Goal: Task Accomplishment & Management: Manage account settings

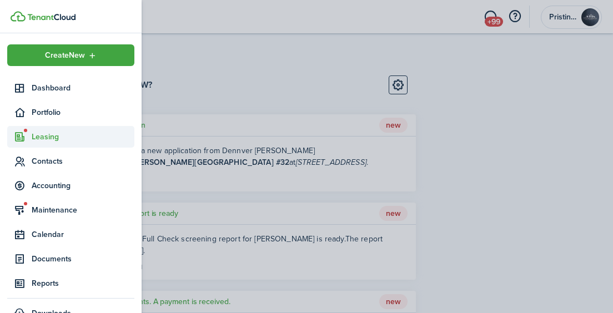
click at [44, 136] on span "Leasing" at bounding box center [83, 137] width 103 height 12
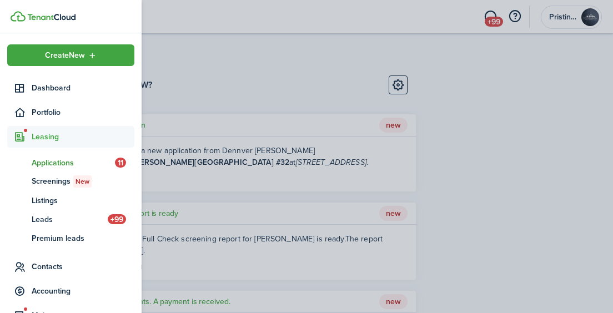
click at [50, 165] on span "Applications" at bounding box center [73, 163] width 83 height 12
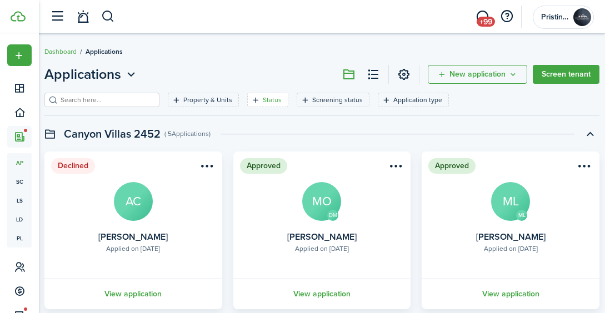
click at [263, 99] on filter-tag-label "Status" at bounding box center [272, 100] width 19 height 10
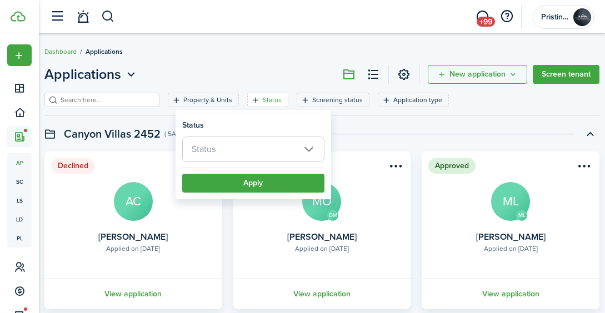
click at [244, 141] on span "Status" at bounding box center [253, 149] width 141 height 24
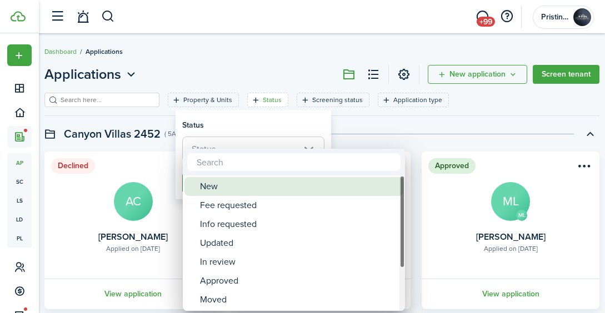
click at [234, 187] on div "New" at bounding box center [298, 186] width 197 height 19
type input "New"
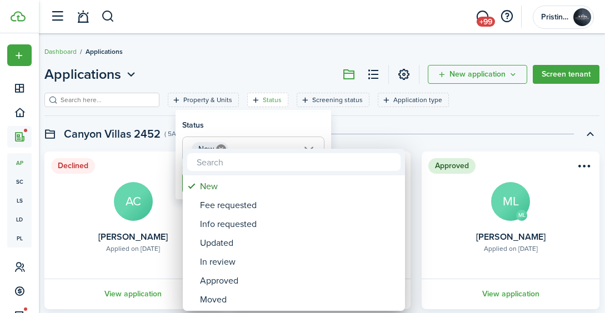
click at [342, 144] on div at bounding box center [302, 156] width 782 height 491
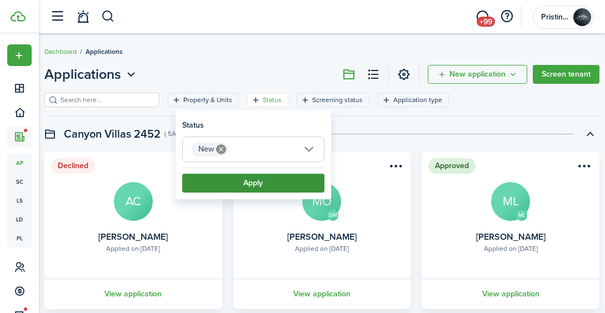
click at [298, 182] on button "Apply" at bounding box center [253, 183] width 142 height 19
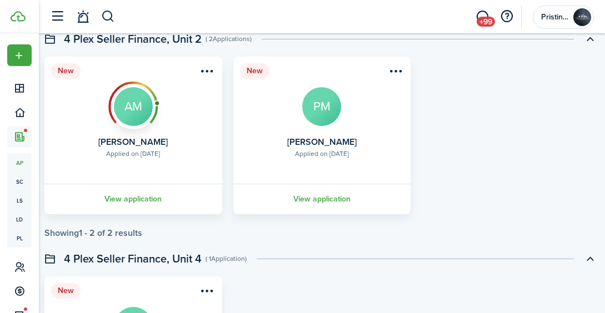
scroll to position [872, 0]
click at [141, 199] on link "View application" at bounding box center [133, 199] width 181 height 31
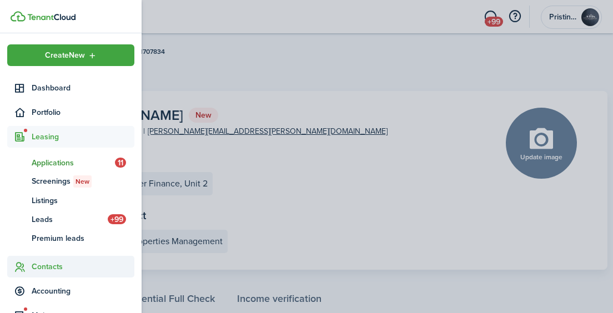
click at [46, 263] on span "Contacts" at bounding box center [83, 267] width 103 height 12
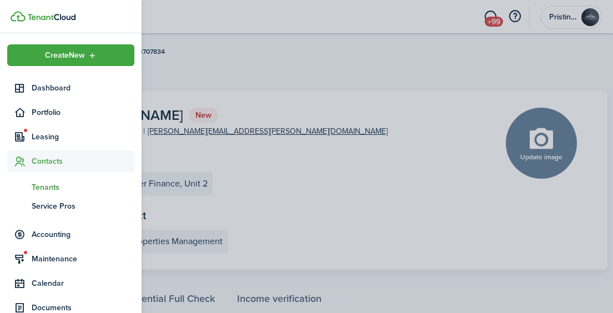
click at [42, 185] on span "Tenants" at bounding box center [83, 188] width 103 height 12
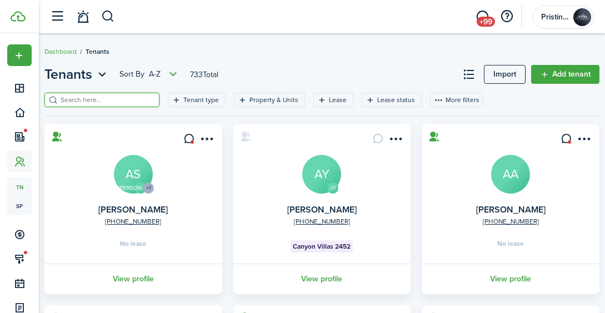
click at [106, 104] on input "search" at bounding box center [107, 100] width 98 height 11
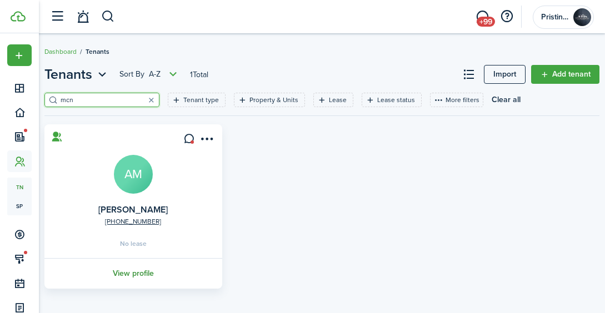
type input "mcn"
click at [144, 271] on link "View profile" at bounding box center [133, 273] width 181 height 31
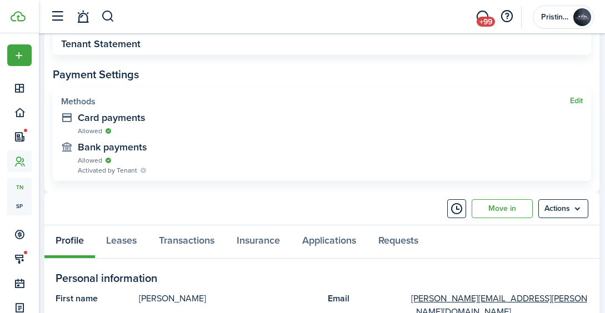
scroll to position [374, 0]
click at [489, 205] on link "Move in" at bounding box center [501, 208] width 61 height 19
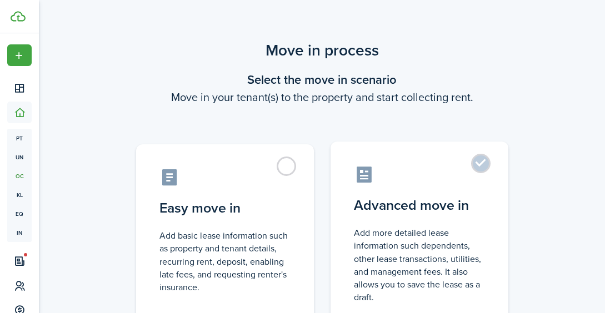
click at [482, 160] on label "Advanced move in Add more detailed lease information such dependents, other lea…" at bounding box center [419, 234] width 178 height 185
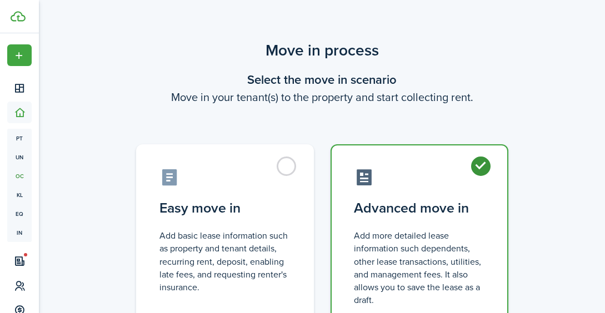
radio input "true"
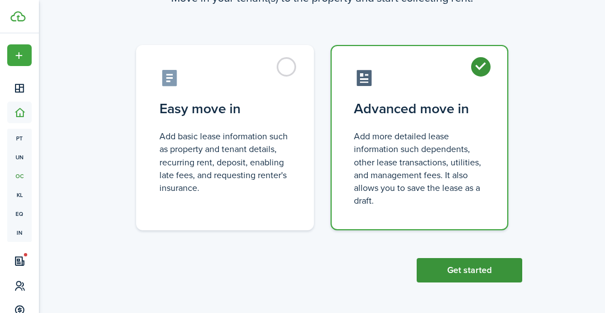
click at [451, 268] on button "Get started" at bounding box center [469, 270] width 106 height 24
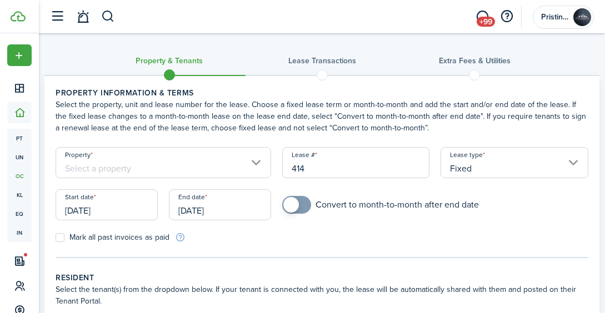
click at [235, 167] on input "Property" at bounding box center [163, 162] width 215 height 31
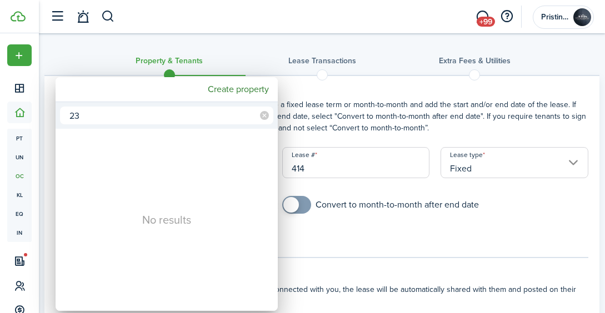
type input "2"
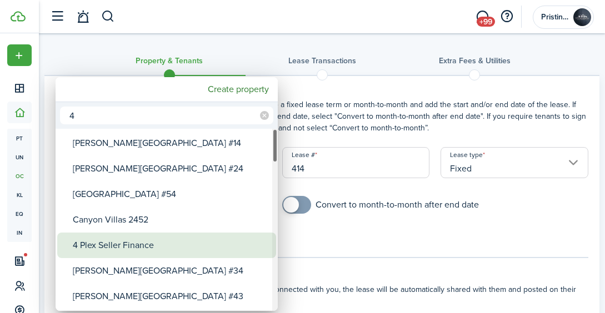
type input "4"
click at [152, 244] on div "4 Plex Seller Finance" at bounding box center [171, 246] width 197 height 26
type input "4 Plex Seller Finance"
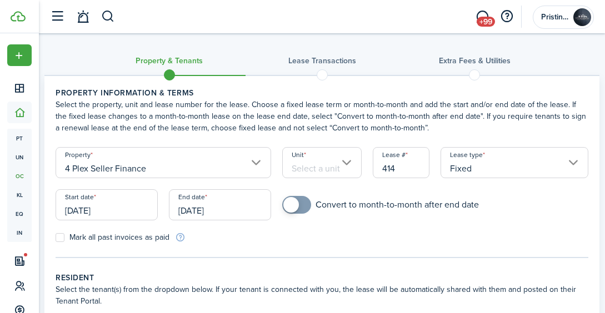
click at [335, 162] on input "Unit" at bounding box center [321, 162] width 79 height 31
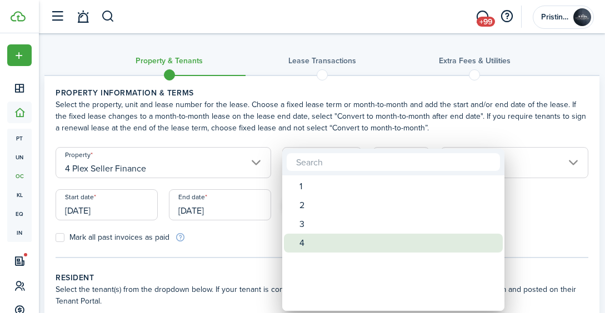
click at [310, 235] on div "4" at bounding box center [397, 243] width 197 height 19
type input "4"
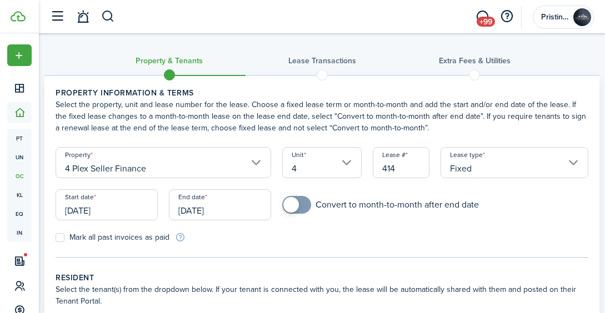
click at [136, 210] on input "[DATE]" at bounding box center [107, 204] width 102 height 31
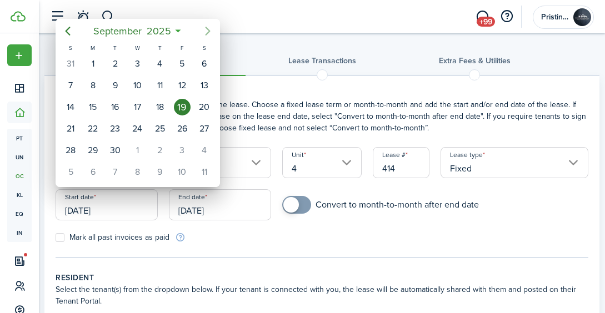
click at [205, 31] on icon "Next page" at bounding box center [207, 30] width 13 height 13
click at [138, 66] on div "1" at bounding box center [137, 64] width 17 height 17
type input "[DATE]"
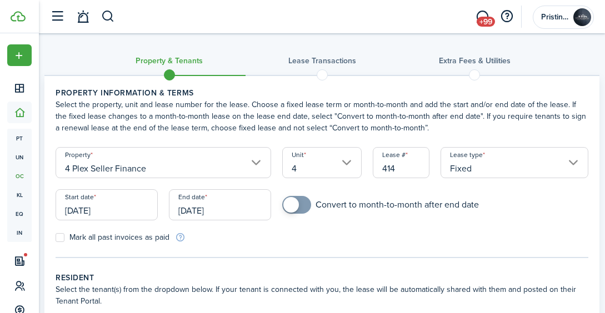
click at [233, 209] on input "[DATE]" at bounding box center [220, 204] width 102 height 31
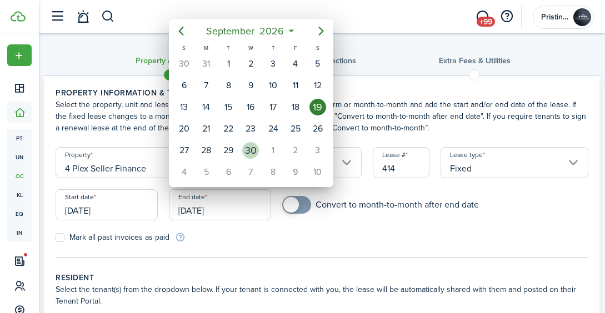
click at [250, 145] on div "30" at bounding box center [250, 150] width 17 height 17
type input "[DATE]"
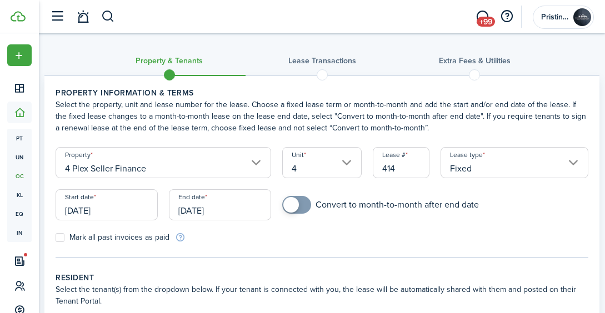
checkbox input "true"
click at [290, 206] on span at bounding box center [291, 205] width 16 height 16
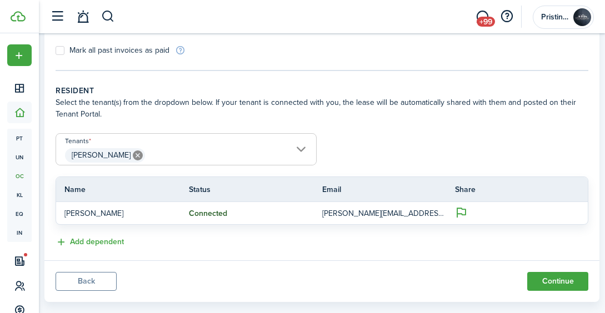
scroll to position [207, 0]
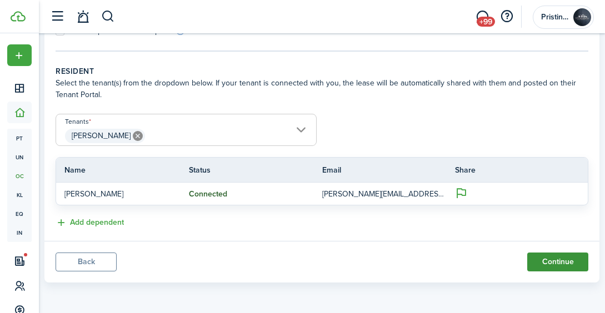
click at [543, 263] on button "Continue" at bounding box center [557, 262] width 61 height 19
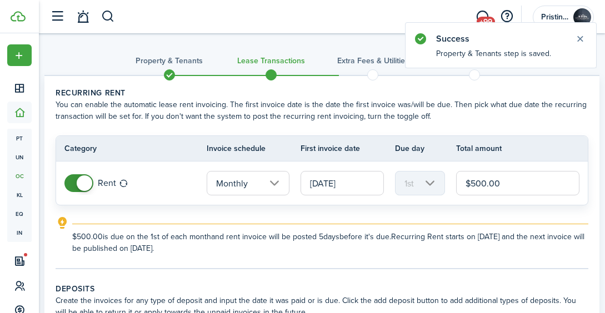
click at [505, 185] on input "$500.00" at bounding box center [517, 183] width 123 height 24
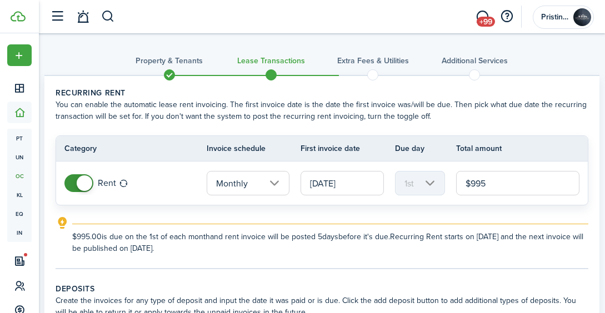
type input "$995.00"
click at [476, 214] on lease-classic-rent "Recurring rent You can enable the automatic lease rent invoicing. The first inv…" at bounding box center [322, 170] width 533 height 167
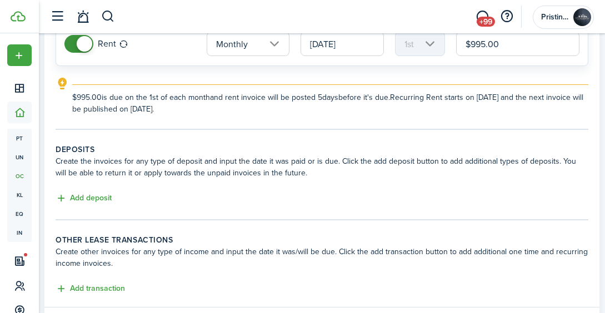
scroll to position [157, 0]
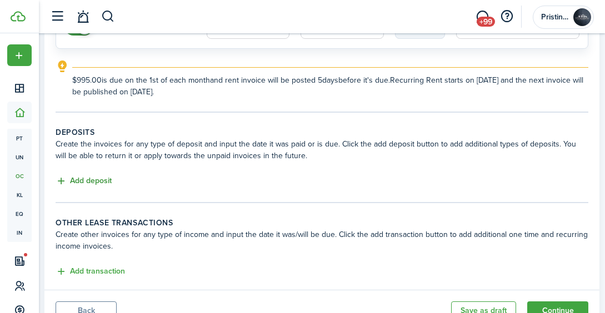
click at [103, 181] on button "Add deposit" at bounding box center [84, 181] width 56 height 13
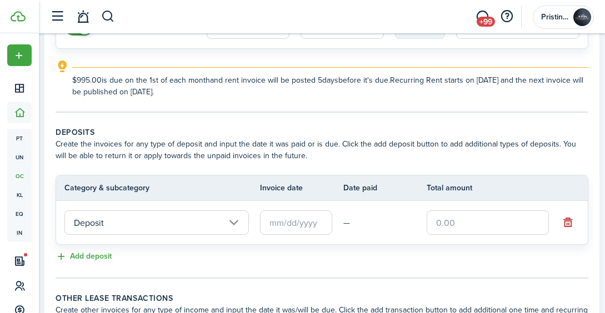
click at [192, 224] on input "Deposit" at bounding box center [156, 222] width 184 height 24
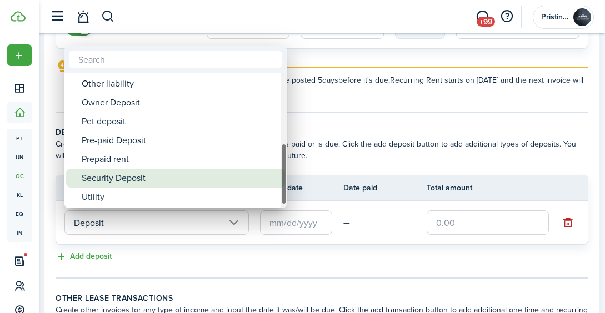
click at [179, 179] on div "Security Deposit" at bounding box center [180, 178] width 197 height 19
type input "Deposit / Security Deposit"
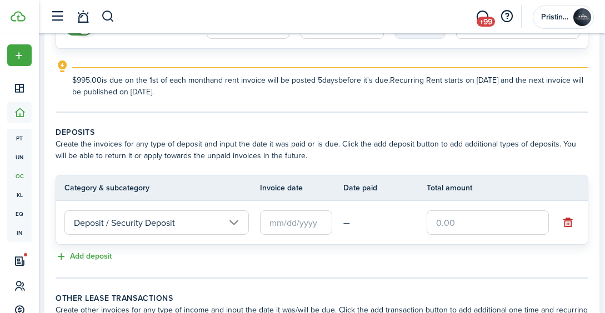
click at [284, 224] on input "text" at bounding box center [296, 222] width 72 height 24
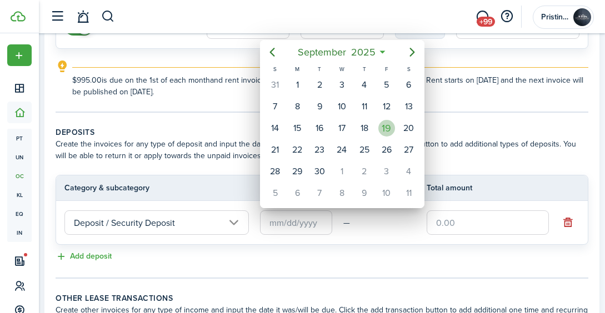
click at [384, 129] on div "19" at bounding box center [386, 128] width 17 height 17
type input "[DATE]"
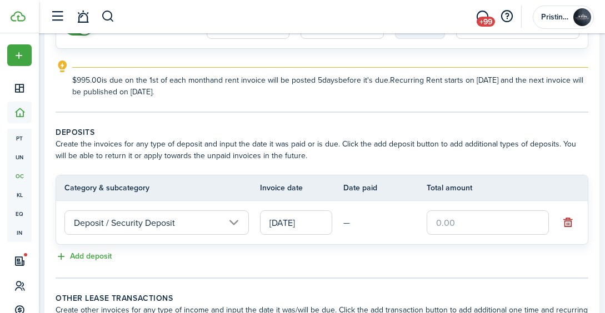
click at [445, 223] on input "text" at bounding box center [487, 222] width 122 height 24
type input "$995.00"
click at [388, 227] on td "—" at bounding box center [384, 222] width 83 height 17
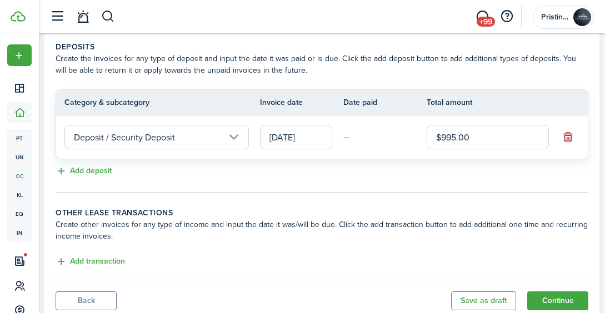
scroll to position [281, 0]
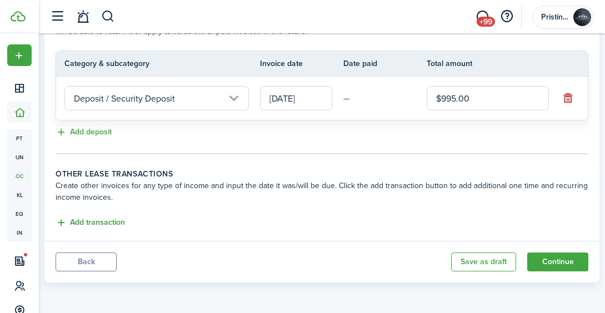
click at [112, 220] on button "Add transaction" at bounding box center [90, 223] width 69 height 13
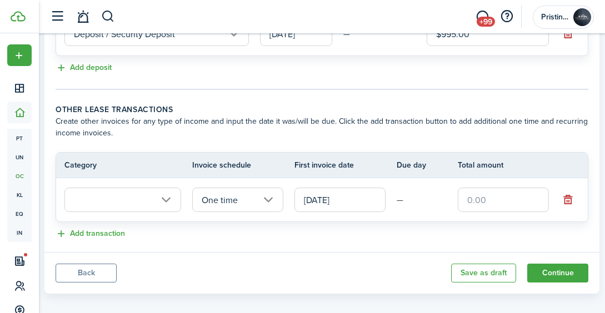
scroll to position [351, 0]
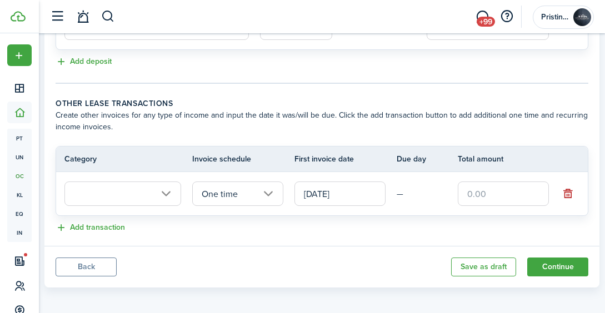
click at [161, 192] on input "text" at bounding box center [122, 194] width 117 height 24
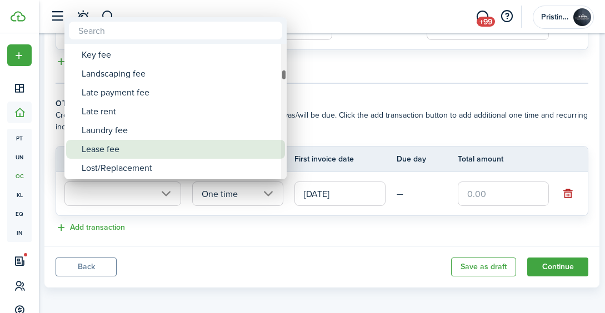
click at [157, 150] on div "Lease fee" at bounding box center [180, 149] width 197 height 19
type input "Tenant charges & fees / Lease fee"
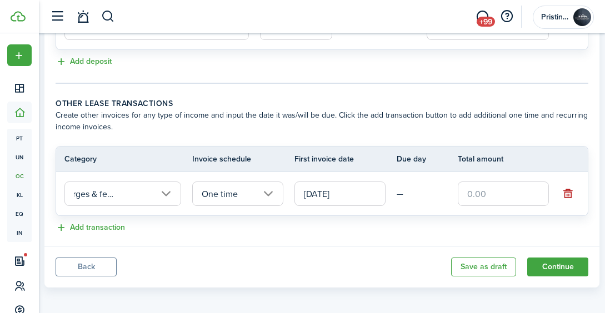
scroll to position [0, 0]
click at [483, 191] on input "text" at bounding box center [503, 194] width 91 height 24
type input "$150.00"
click at [420, 189] on td "—" at bounding box center [426, 193] width 61 height 17
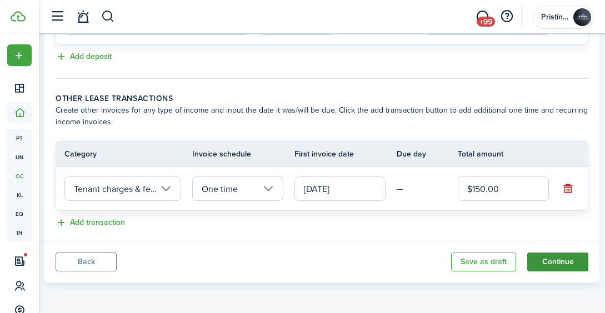
click at [559, 258] on button "Continue" at bounding box center [557, 262] width 61 height 19
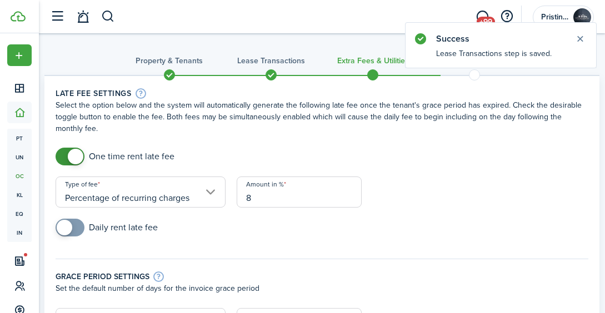
click at [209, 192] on input "Percentage of recurring charges" at bounding box center [141, 192] width 170 height 31
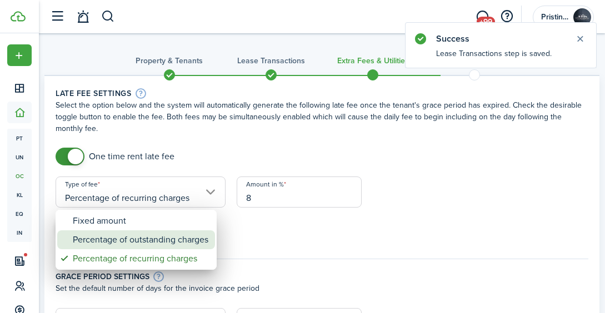
click at [192, 239] on div "Percentage of outstanding charges" at bounding box center [140, 239] width 135 height 19
type input "Percentage of outstanding charges"
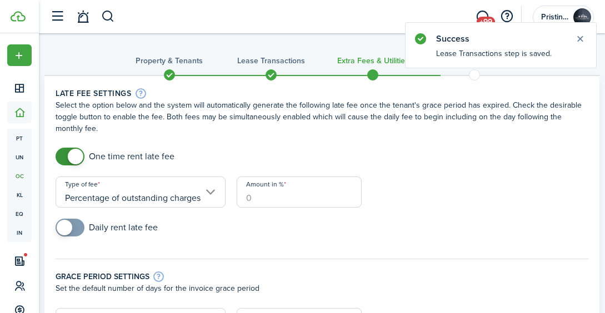
click at [254, 202] on input "Amount in %" at bounding box center [299, 192] width 125 height 31
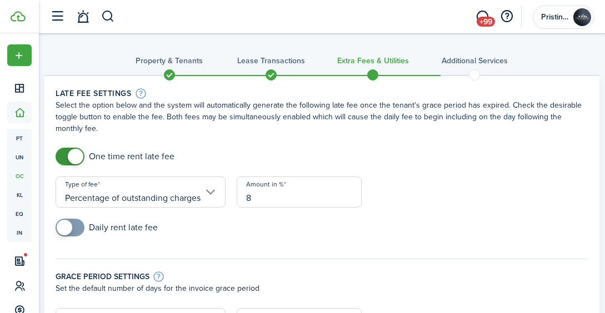
type input "8"
checkbox input "true"
click at [69, 225] on span at bounding box center [65, 228] width 16 height 16
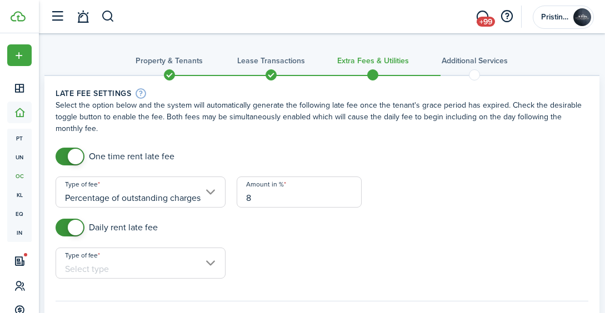
click at [203, 263] on input "Type of fee" at bounding box center [141, 263] width 170 height 31
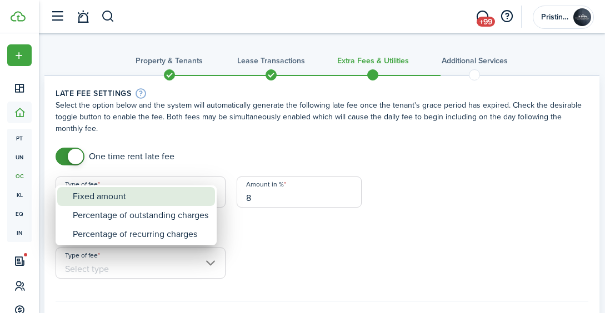
click at [159, 197] on div "Fixed amount" at bounding box center [140, 196] width 135 height 19
type input "Fixed amount"
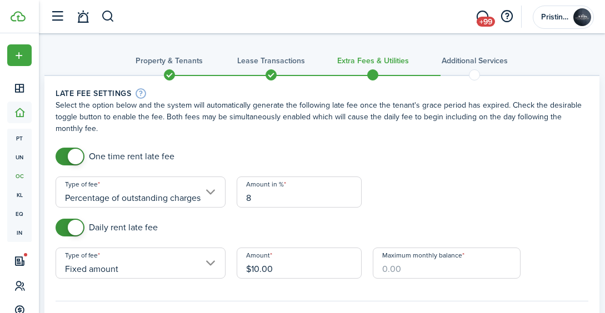
click at [380, 270] on input "Maximum monthly balance" at bounding box center [447, 263] width 148 height 31
type input "$350.00"
click at [369, 218] on form "One time rent late fee Type of fee Percentage of outstanding charges Amount in …" at bounding box center [322, 307] width 544 height 318
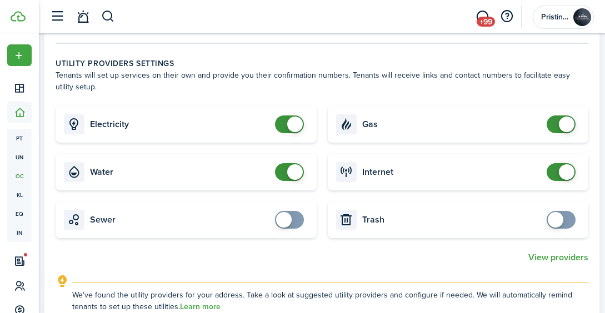
scroll to position [437, 0]
checkbox input "false"
click at [297, 169] on span at bounding box center [295, 172] width 16 height 16
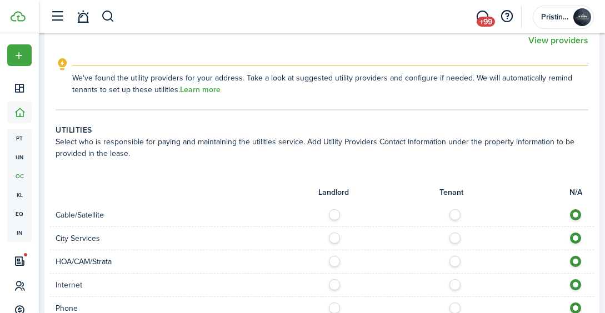
scroll to position [654, 0]
click at [457, 212] on label at bounding box center [457, 212] width 19 height 6
radio input "true"
click at [456, 235] on label at bounding box center [457, 235] width 19 height 6
radio input "true"
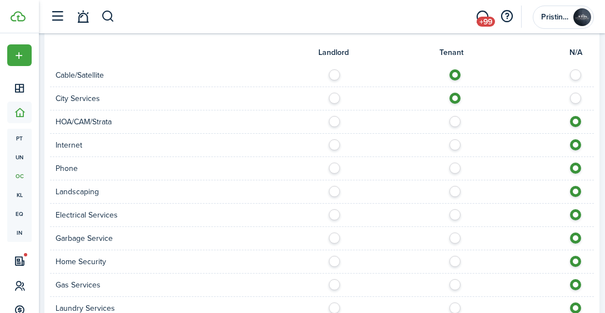
scroll to position [795, 0]
click at [454, 144] on label at bounding box center [457, 141] width 19 height 6
radio input "true"
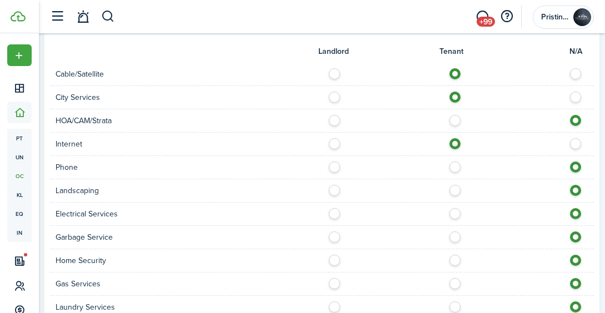
click at [453, 167] on label at bounding box center [457, 165] width 19 height 6
radio input "true"
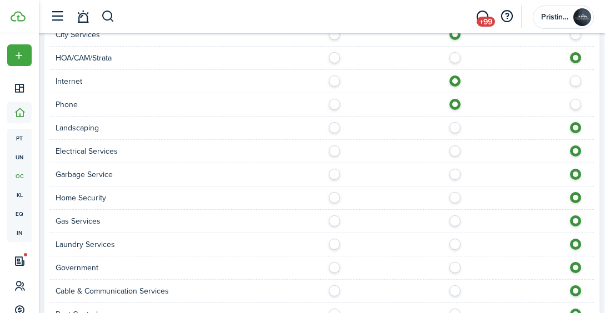
scroll to position [858, 0]
click at [455, 150] on label at bounding box center [457, 148] width 19 height 6
radio input "true"
click at [336, 173] on label at bounding box center [337, 171] width 19 height 6
radio input "true"
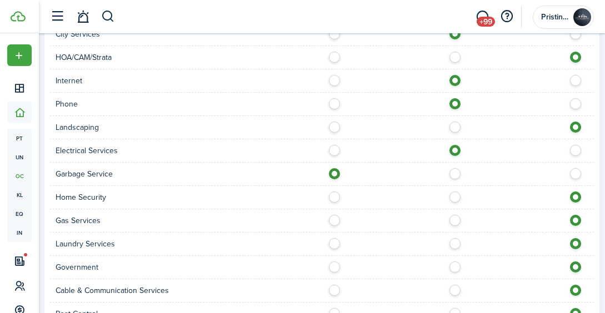
click at [458, 197] on label at bounding box center [457, 195] width 19 height 6
radio input "true"
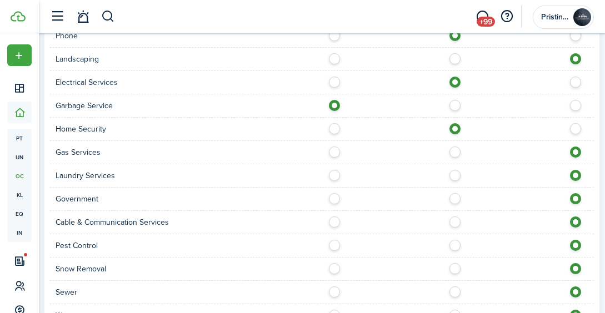
scroll to position [928, 0]
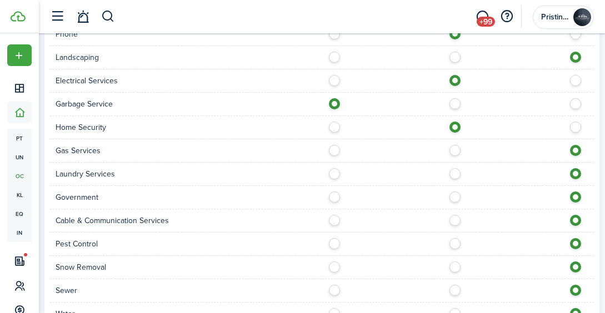
click at [454, 150] on label at bounding box center [457, 148] width 19 height 6
radio input "true"
click at [453, 174] on label at bounding box center [457, 171] width 19 height 6
radio input "true"
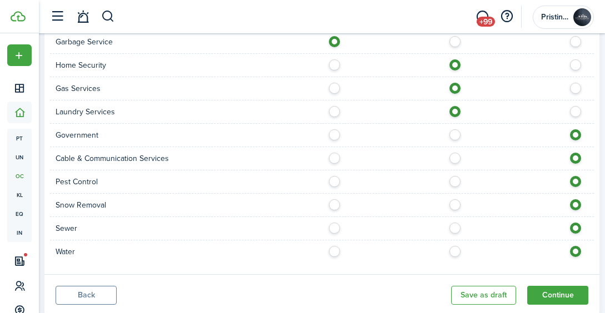
scroll to position [991, 0]
drag, startPoint x: 455, startPoint y: 155, endPoint x: 460, endPoint y: 158, distance: 6.2
click at [460, 158] on div at bounding box center [458, 158] width 272 height 12
click at [454, 157] on label at bounding box center [457, 155] width 19 height 6
radio input "true"
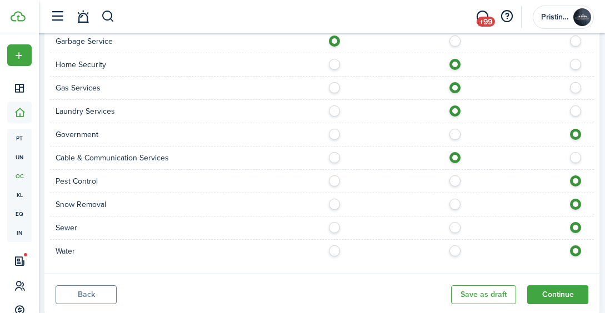
click at [455, 181] on label at bounding box center [457, 178] width 19 height 6
radio input "true"
click at [454, 204] on label at bounding box center [457, 202] width 19 height 6
radio input "true"
click at [333, 227] on label at bounding box center [337, 225] width 19 height 6
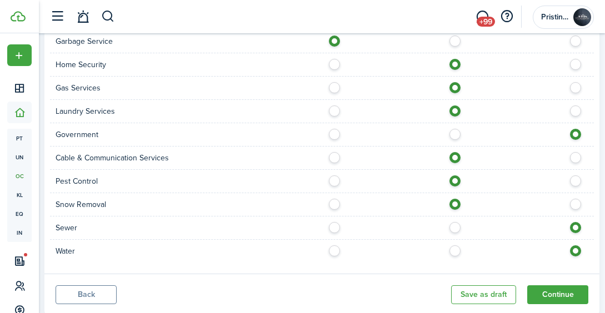
radio input "true"
click at [335, 249] on label at bounding box center [337, 248] width 19 height 6
radio input "true"
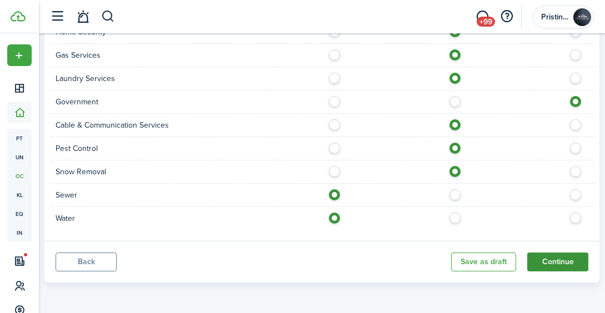
click at [545, 260] on button "Continue" at bounding box center [557, 262] width 61 height 19
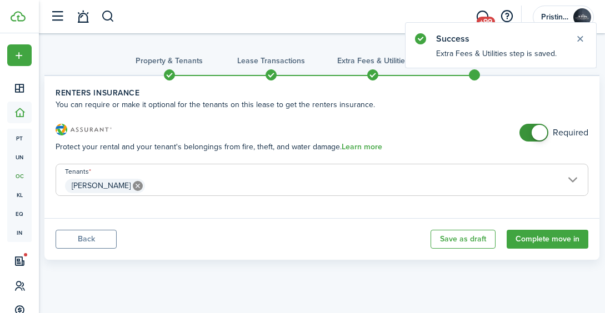
checkbox input "false"
click at [538, 127] on span at bounding box center [539, 133] width 16 height 16
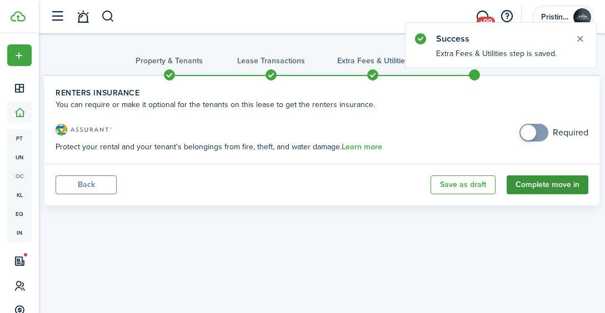
click at [533, 178] on button "Complete move in" at bounding box center [547, 184] width 82 height 19
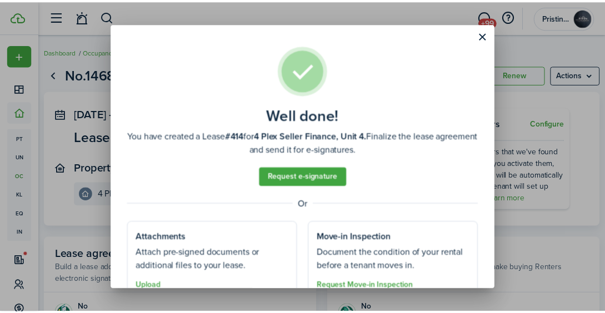
scroll to position [48, 0]
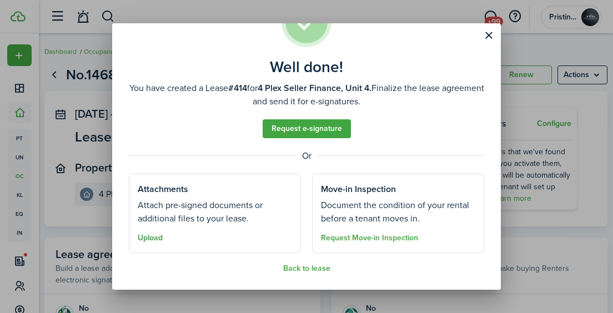
click at [155, 236] on button "Upload" at bounding box center [150, 238] width 25 height 9
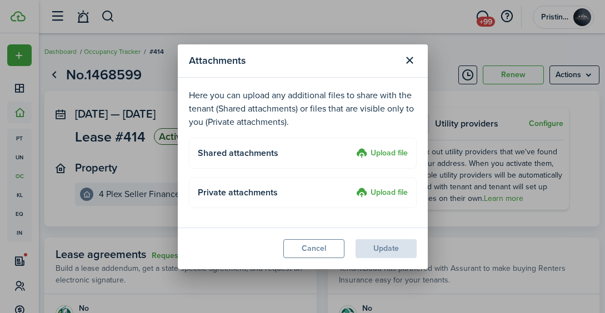
click at [377, 154] on label "Upload file" at bounding box center [382, 153] width 52 height 13
click at [352, 147] on input "Upload file" at bounding box center [352, 147] width 0 height 0
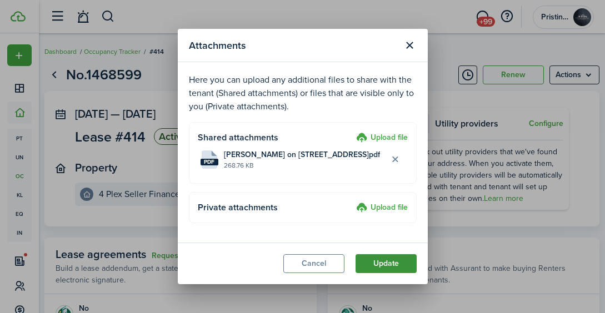
click at [379, 268] on button "Update" at bounding box center [385, 263] width 61 height 19
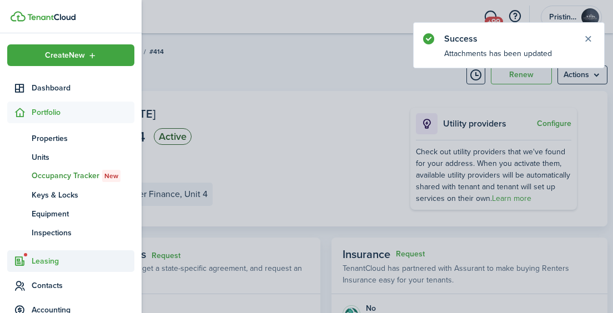
click at [52, 262] on span "Leasing" at bounding box center [83, 261] width 103 height 12
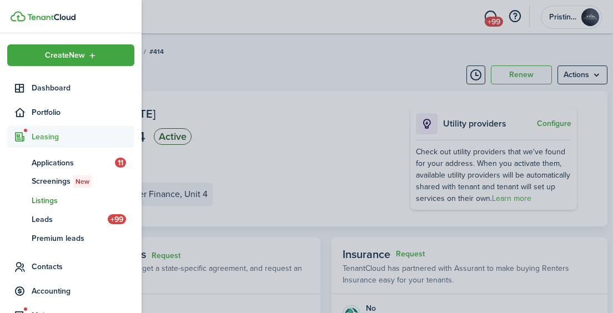
click at [54, 202] on span "Listings" at bounding box center [83, 201] width 103 height 12
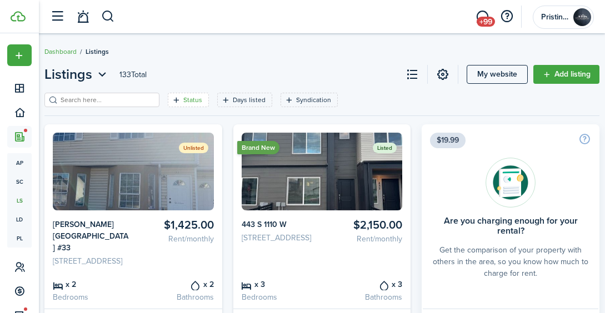
click at [183, 101] on filter-tag-label "Status" at bounding box center [192, 100] width 19 height 10
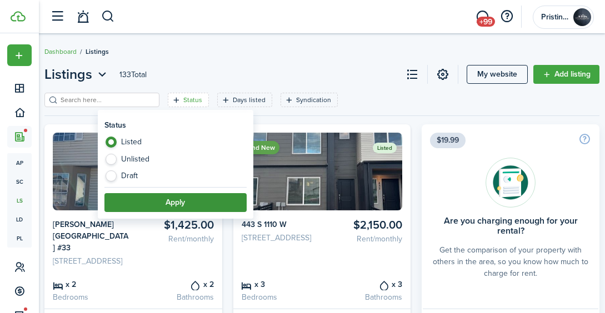
click at [173, 199] on button "Apply" at bounding box center [175, 202] width 142 height 19
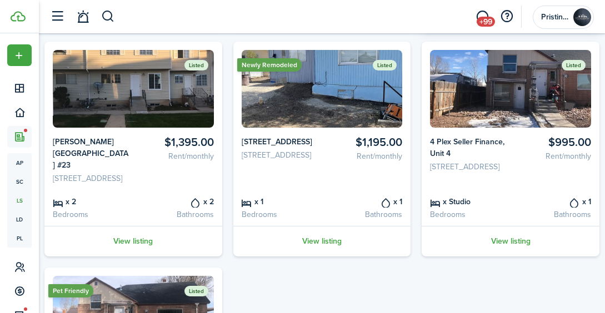
scroll to position [310, 0]
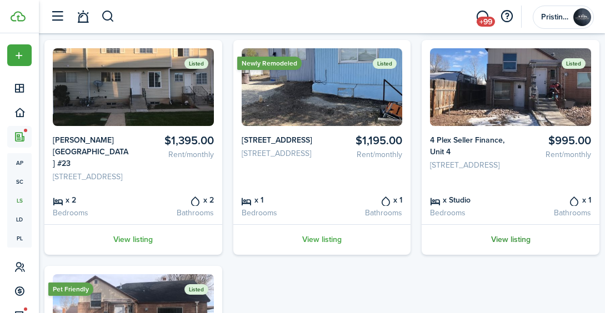
click at [505, 255] on link "View listing" at bounding box center [510, 239] width 178 height 31
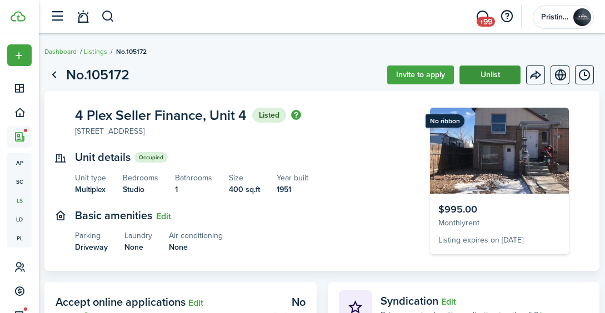
click at [481, 73] on button "Unlist" at bounding box center [489, 75] width 61 height 19
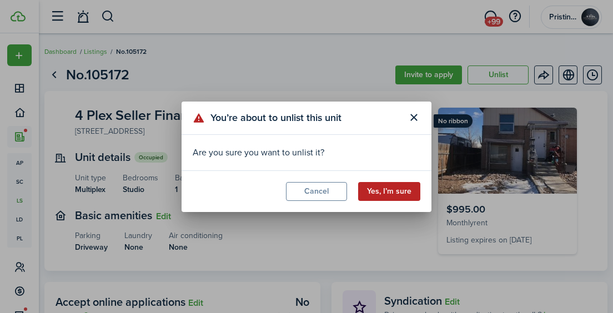
click at [374, 192] on button "Yes, I’m sure" at bounding box center [389, 191] width 62 height 19
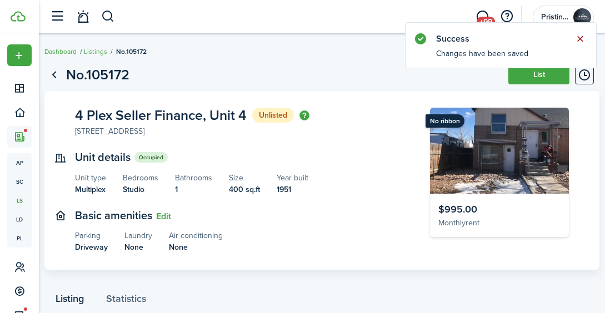
click at [580, 38] on button "Close notify" at bounding box center [580, 39] width 16 height 16
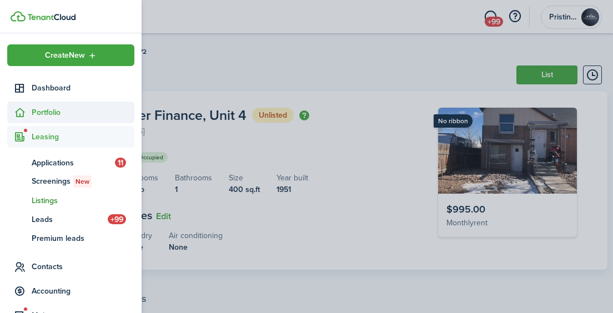
click at [43, 114] on span "Portfolio" at bounding box center [83, 113] width 103 height 12
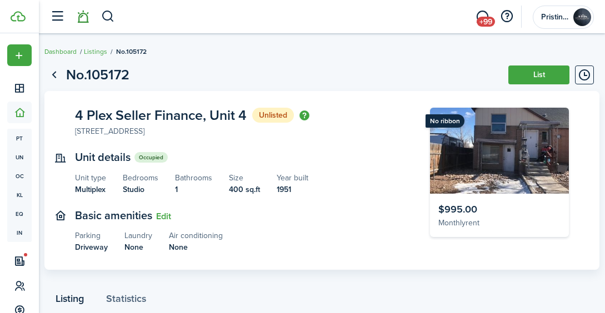
click at [81, 13] on link at bounding box center [82, 17] width 21 height 28
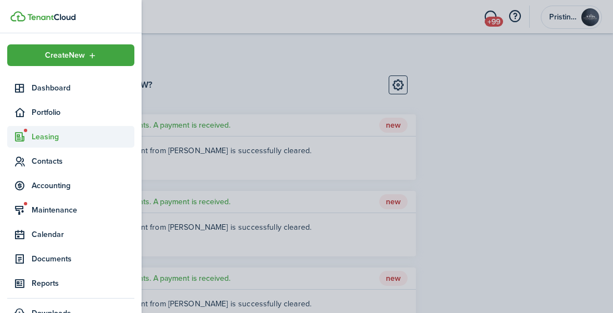
click at [36, 137] on span "Leasing" at bounding box center [83, 137] width 103 height 12
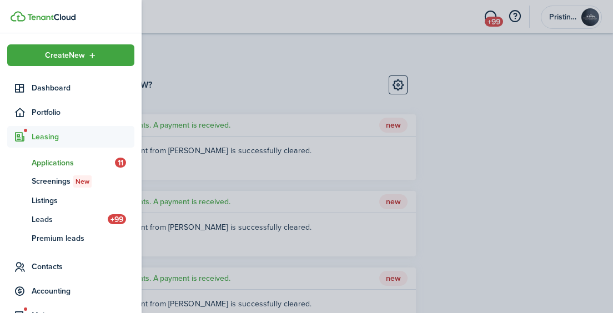
click at [45, 166] on span "Applications" at bounding box center [73, 163] width 83 height 12
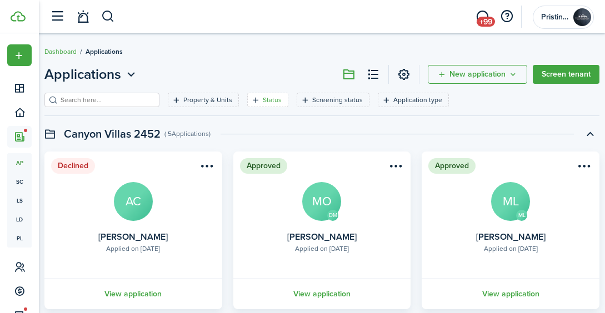
click at [247, 102] on filter-tag "Status" at bounding box center [267, 100] width 41 height 14
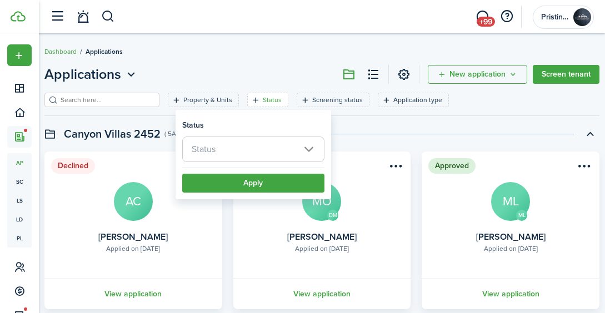
click at [246, 149] on span "Status" at bounding box center [253, 149] width 141 height 24
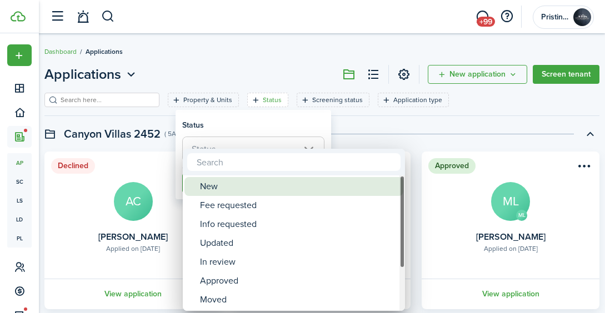
click at [237, 183] on div "New" at bounding box center [298, 186] width 197 height 19
type input "New"
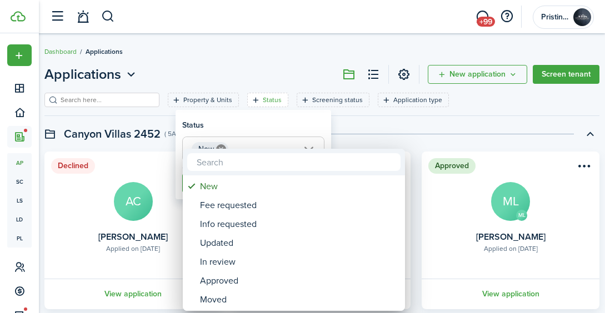
click at [345, 138] on div at bounding box center [302, 156] width 782 height 491
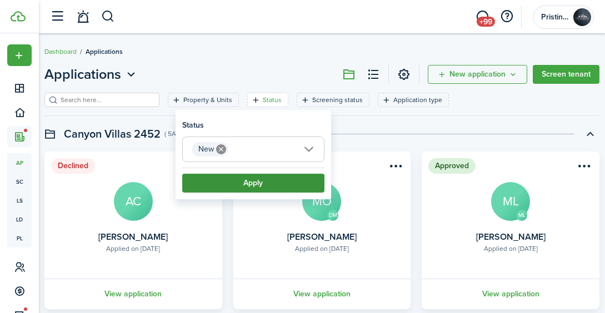
click at [284, 180] on button "Apply" at bounding box center [253, 183] width 142 height 19
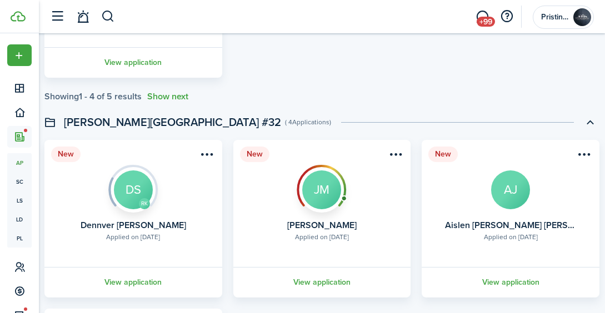
scroll to position [394, 0]
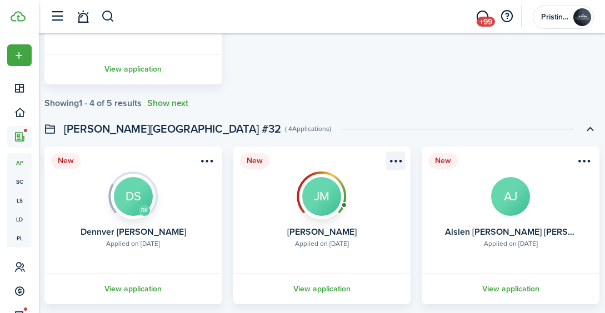
click at [394, 160] on menu-btn-icon "Open menu" at bounding box center [395, 161] width 19 height 19
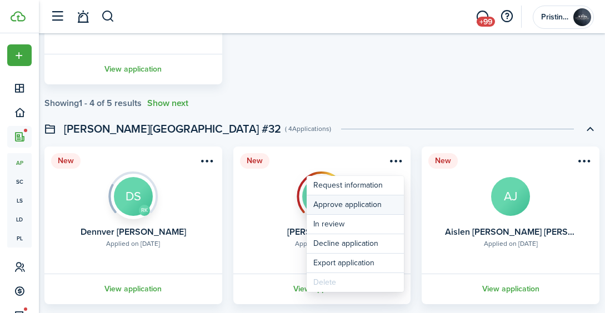
click at [345, 203] on button "Approve application" at bounding box center [355, 204] width 97 height 19
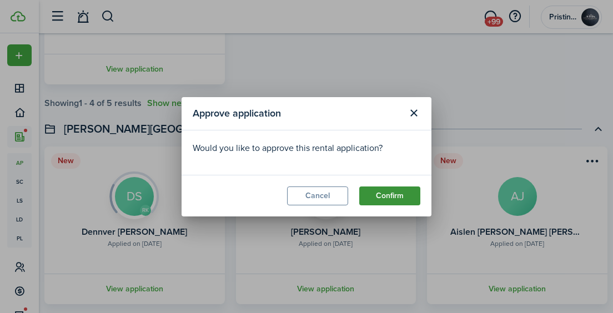
click at [368, 193] on button "Confirm" at bounding box center [389, 196] width 61 height 19
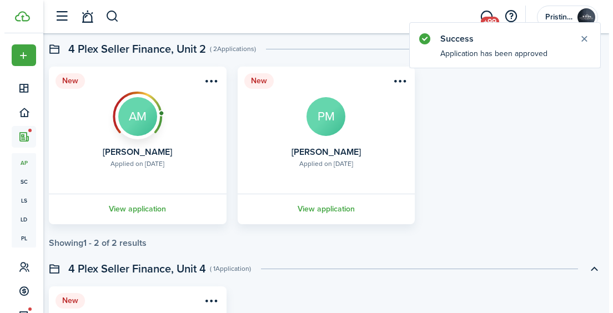
scroll to position [694, 0]
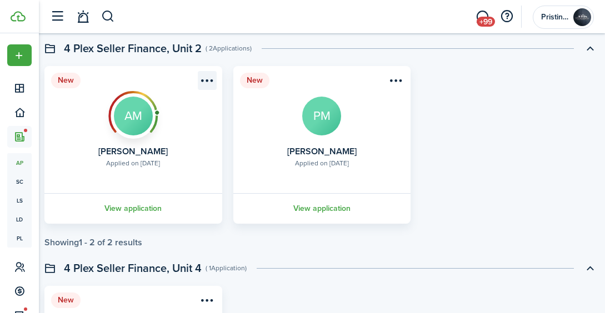
click at [205, 81] on menu-btn-icon "Open menu" at bounding box center [207, 80] width 19 height 19
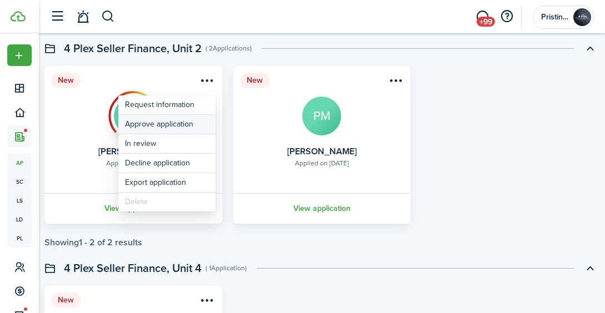
click at [180, 122] on button "Approve application" at bounding box center [166, 124] width 97 height 19
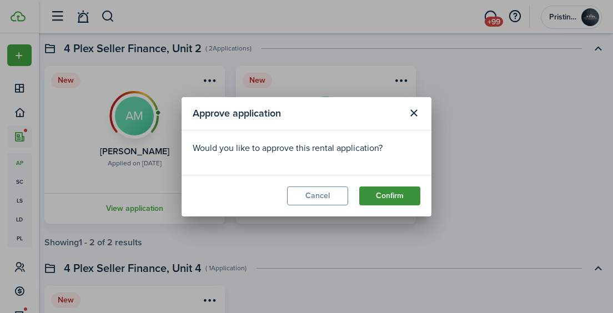
click at [372, 192] on button "Confirm" at bounding box center [389, 196] width 61 height 19
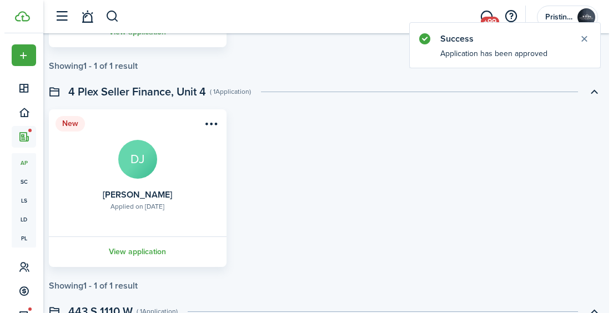
scroll to position [872, 0]
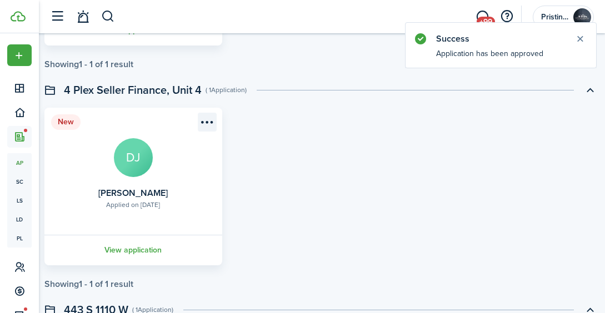
click at [205, 117] on menu-btn-icon "Open menu" at bounding box center [207, 122] width 19 height 19
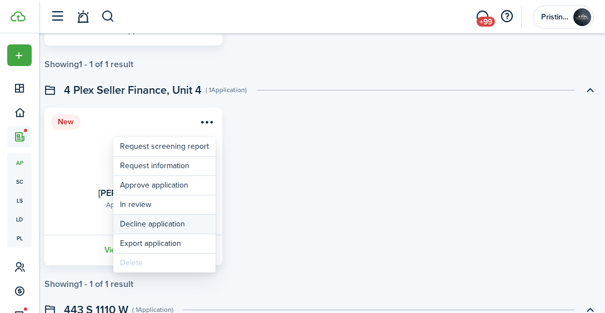
click at [175, 222] on button "Decline application" at bounding box center [164, 224] width 102 height 19
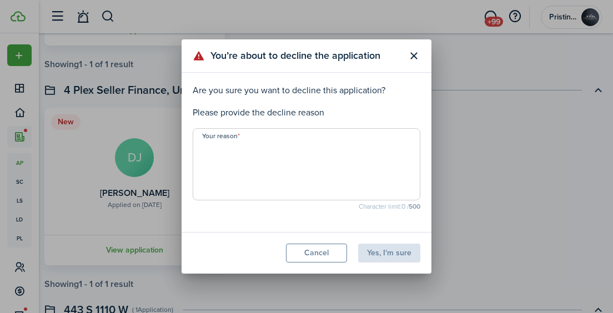
click at [234, 167] on textarea "Your reason" at bounding box center [306, 167] width 227 height 53
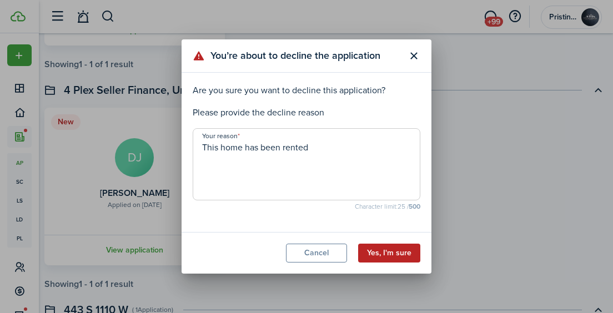
type textarea "This home has been rented"
click at [389, 246] on button "Yes, I'm sure" at bounding box center [389, 253] width 62 height 19
